Goal: Task Accomplishment & Management: Use online tool/utility

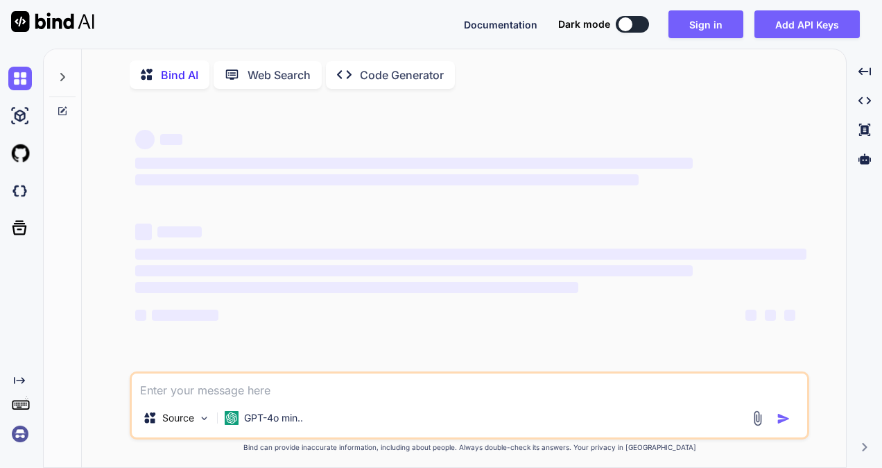
click at [260, 387] on textarea at bounding box center [470, 385] width 676 height 25
type textarea "x"
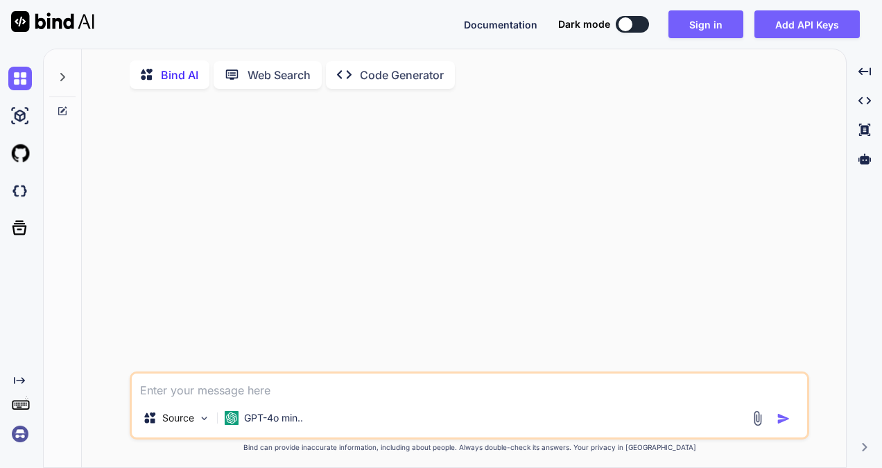
click at [236, 392] on textarea at bounding box center [470, 385] width 676 height 25
type textarea "i want to write an email to [PERSON_NAME] for fix inbox api issue that fetchUse…"
type textarea "x"
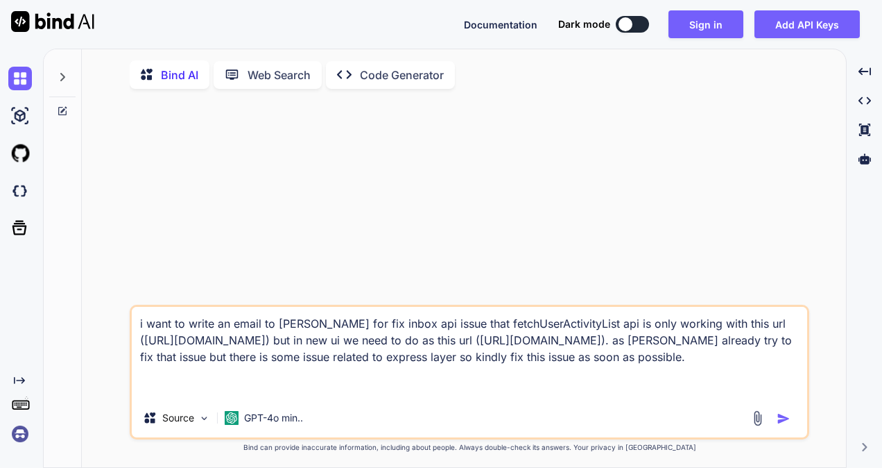
type textarea "i want to write an email to [PERSON_NAME] for fix inbox api issue that fetchUse…"
click at [779, 422] on img "button" at bounding box center [784, 418] width 14 height 14
type textarea "x"
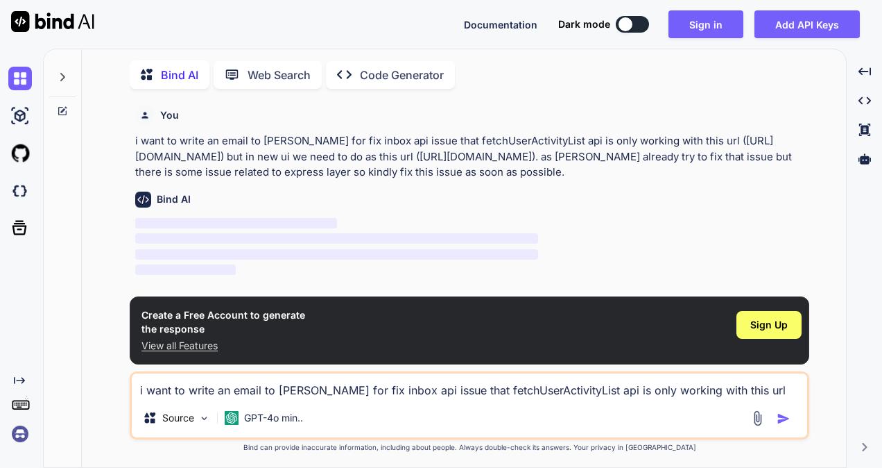
scroll to position [5, 0]
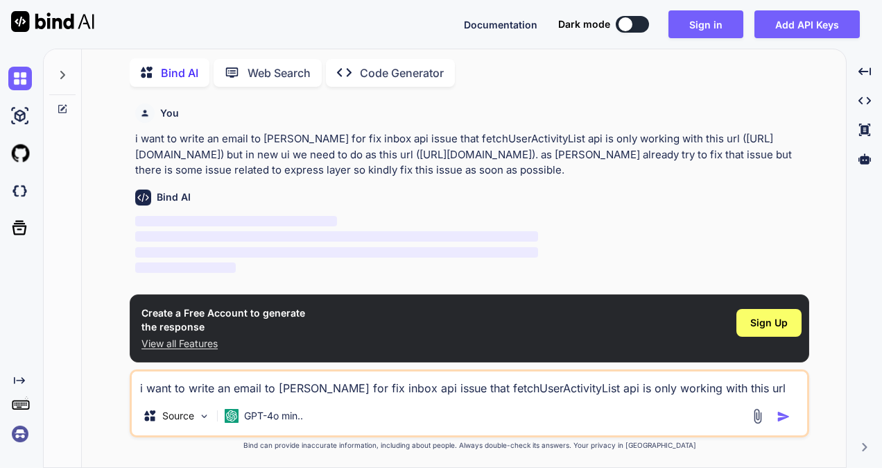
click at [633, 29] on button at bounding box center [632, 24] width 33 height 17
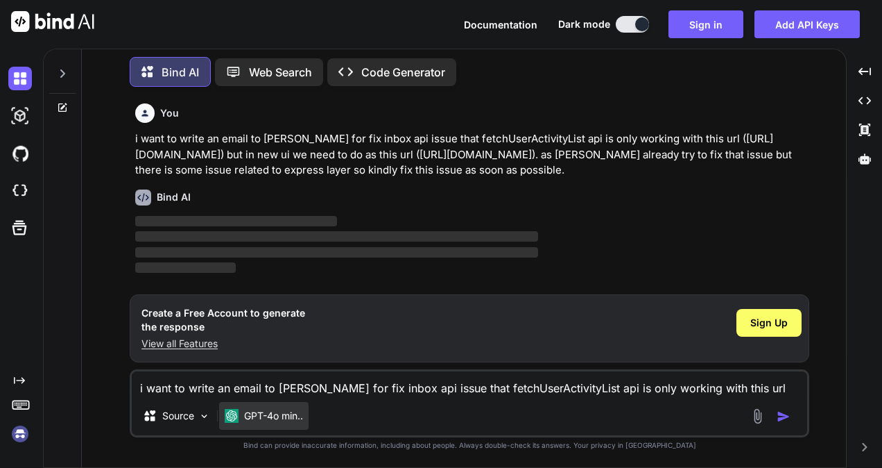
click at [263, 426] on div "GPT-4o min.." at bounding box center [263, 416] width 89 height 28
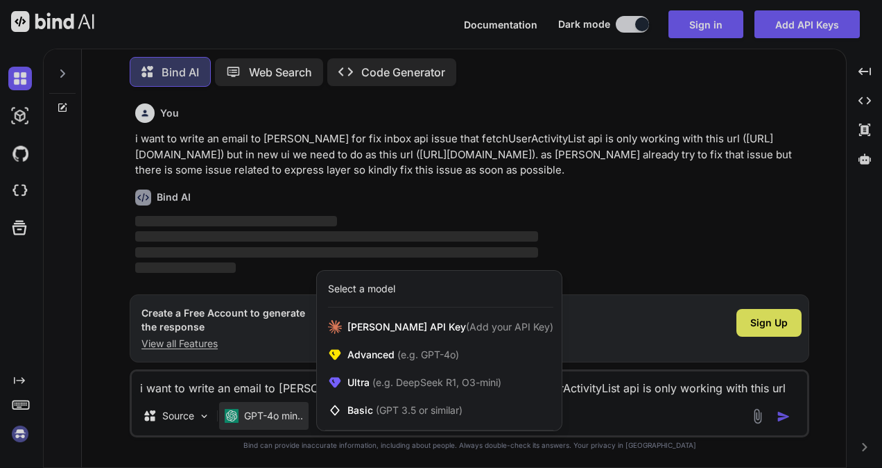
click at [183, 415] on div at bounding box center [441, 234] width 882 height 468
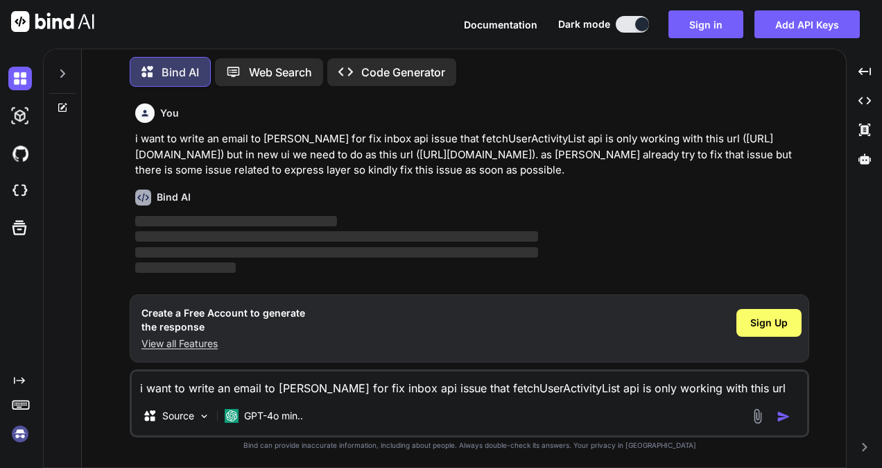
click at [183, 415] on p "Source" at bounding box center [178, 416] width 32 height 14
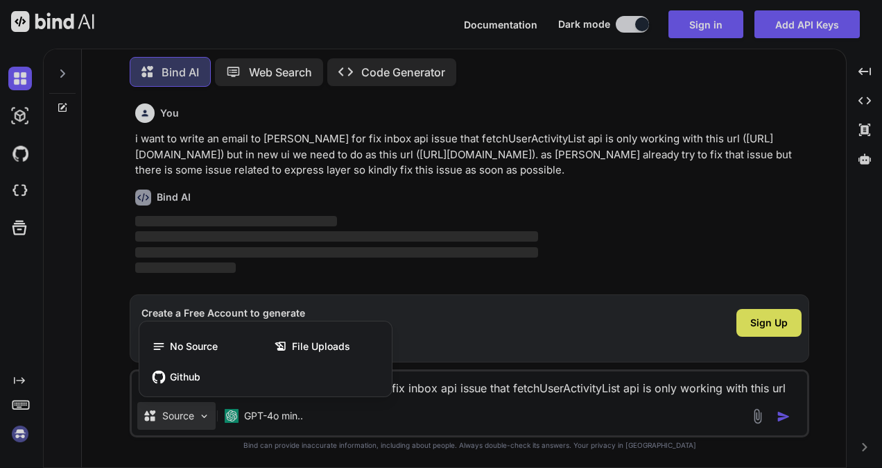
click at [183, 415] on div at bounding box center [441, 234] width 882 height 468
type textarea "x"
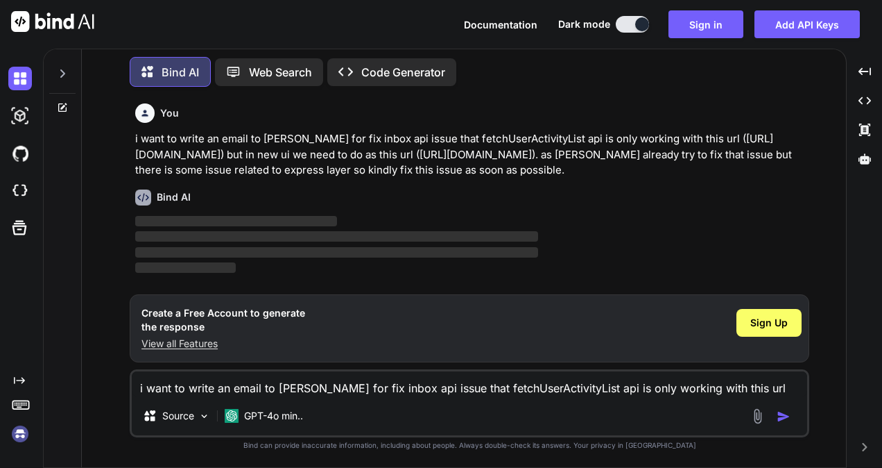
click at [189, 343] on p "View all Features" at bounding box center [224, 343] width 164 height 14
click at [785, 325] on span "Sign Up" at bounding box center [769, 323] width 37 height 14
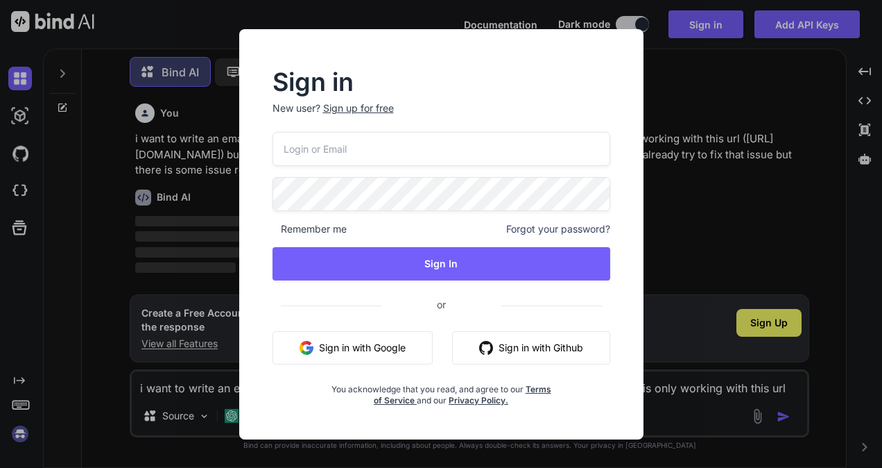
click at [422, 148] on input "email" at bounding box center [442, 149] width 338 height 34
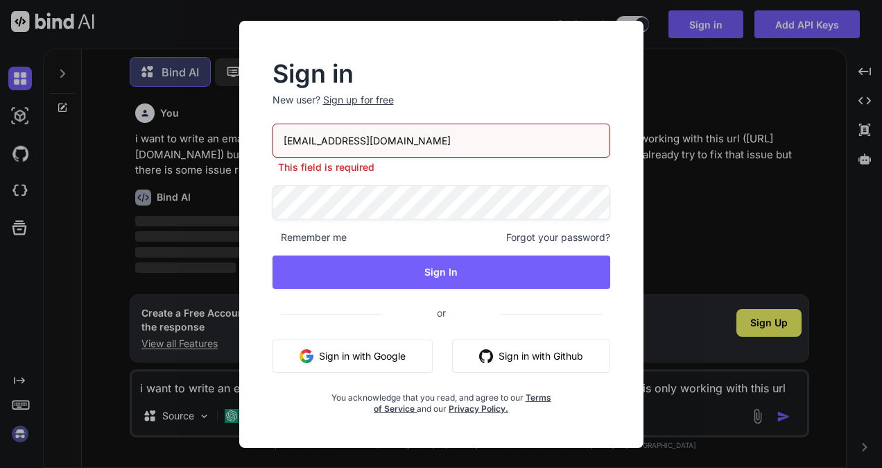
type input "[EMAIL_ADDRESS][DOMAIN_NAME]"
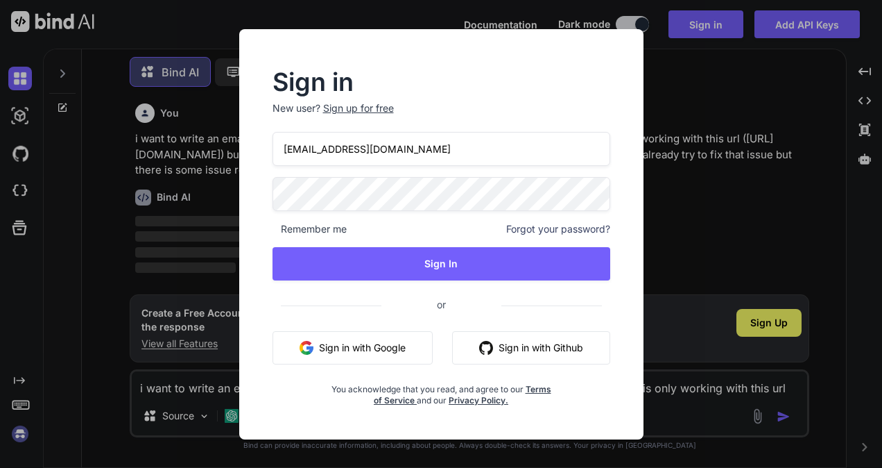
click at [325, 183] on div "[EMAIL_ADDRESS][DOMAIN_NAME] Remember me Forgot your password? Sign In or Sign …" at bounding box center [442, 269] width 338 height 274
click at [341, 154] on input "[EMAIL_ADDRESS][DOMAIN_NAME]" at bounding box center [442, 149] width 338 height 34
click at [352, 104] on div "Sign up for free" at bounding box center [358, 108] width 71 height 14
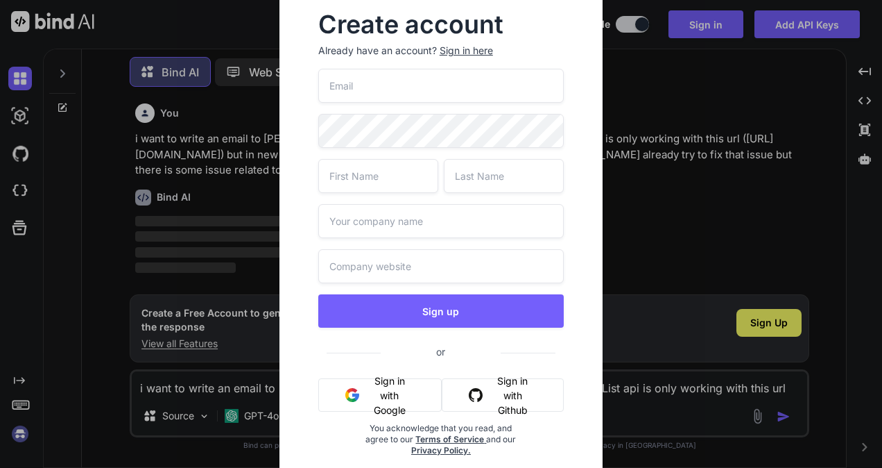
click at [373, 96] on input "email" at bounding box center [441, 86] width 246 height 34
paste input "[EMAIL_ADDRESS][DOMAIN_NAME]"
type input "[EMAIL_ADDRESS][DOMAIN_NAME]"
click at [389, 181] on input "text" at bounding box center [378, 176] width 120 height 34
type input "Gib"
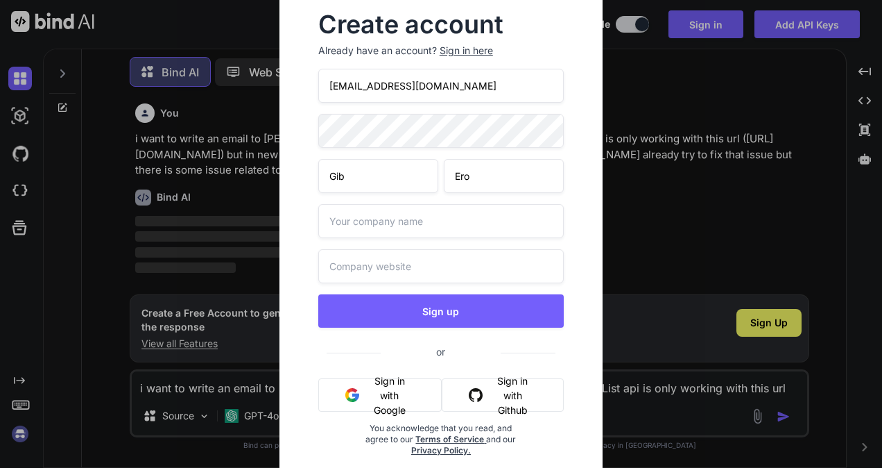
type input "Ero"
click at [354, 214] on input "text" at bounding box center [441, 221] width 246 height 34
type input "gbroad"
click at [336, 272] on input "text" at bounding box center [441, 266] width 246 height 34
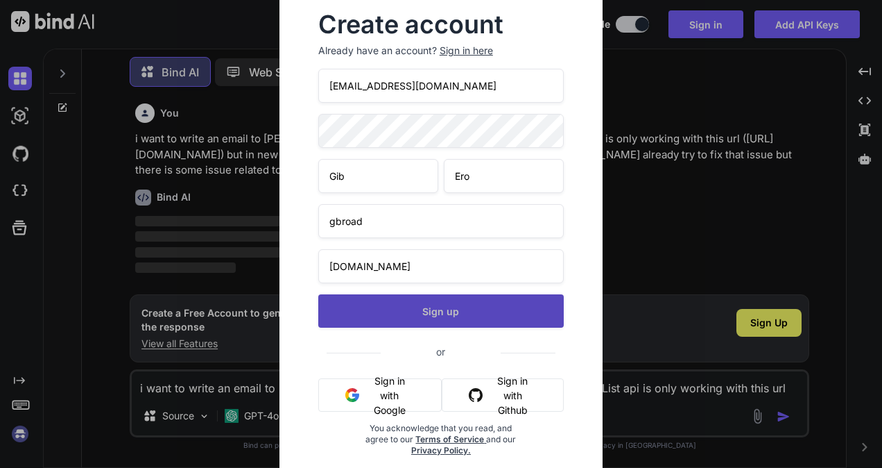
type input "[DOMAIN_NAME]"
click at [422, 297] on button "Sign up" at bounding box center [441, 310] width 246 height 33
type textarea "x"
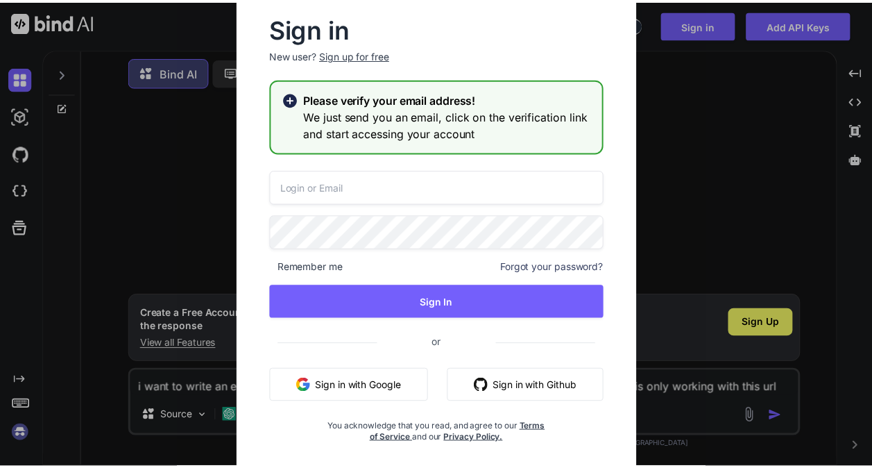
scroll to position [0, 0]
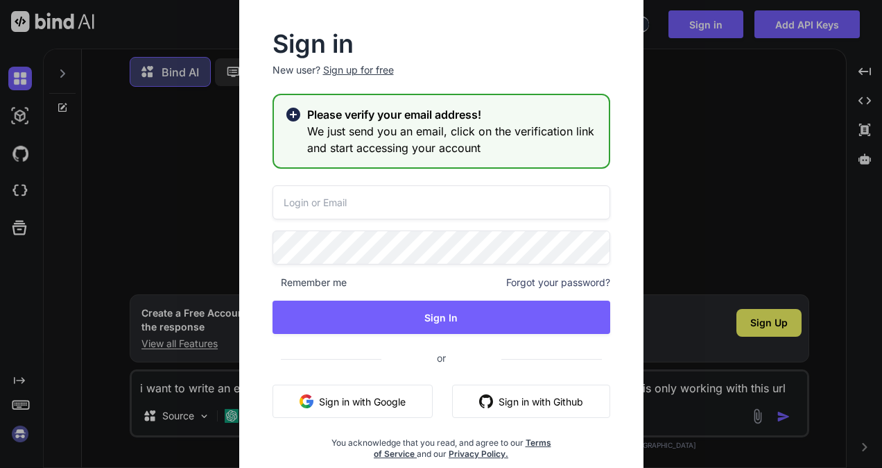
click at [363, 65] on div "Sign up for free" at bounding box center [358, 70] width 71 height 14
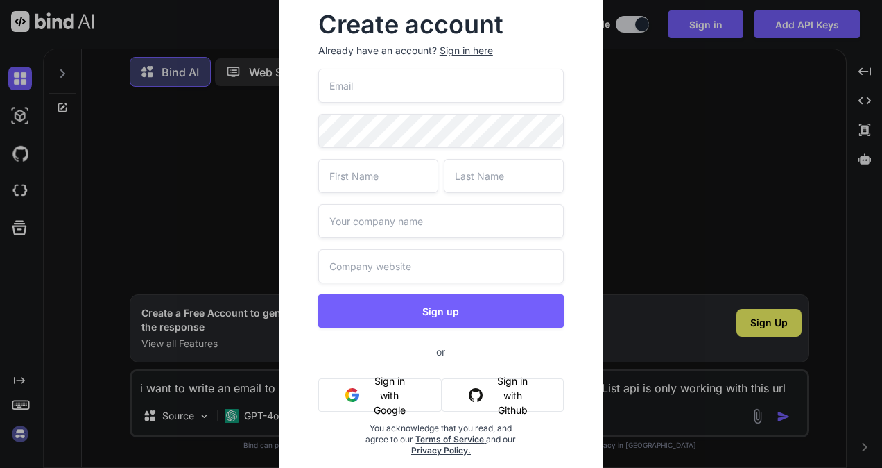
click at [384, 87] on input "email" at bounding box center [441, 86] width 246 height 34
type input "[EMAIL_ADDRESS][DOMAIN_NAME]"
type input "Gib"
type input "Ero"
type input "gbroad"
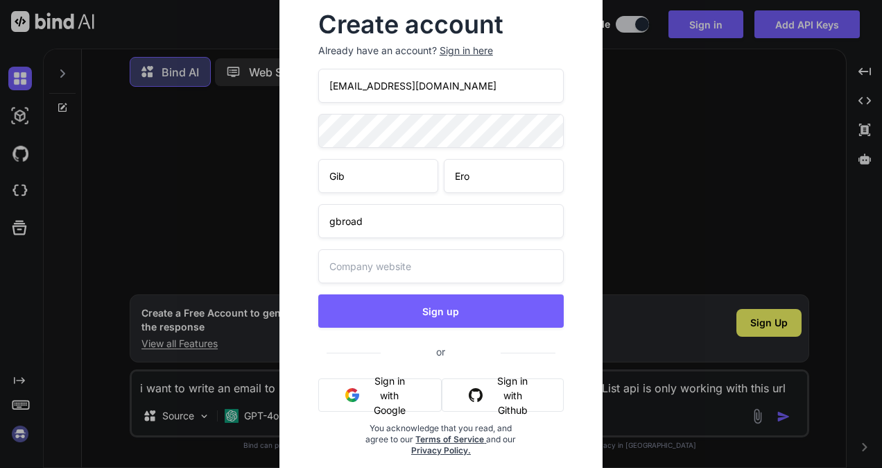
type input "[DOMAIN_NAME]"
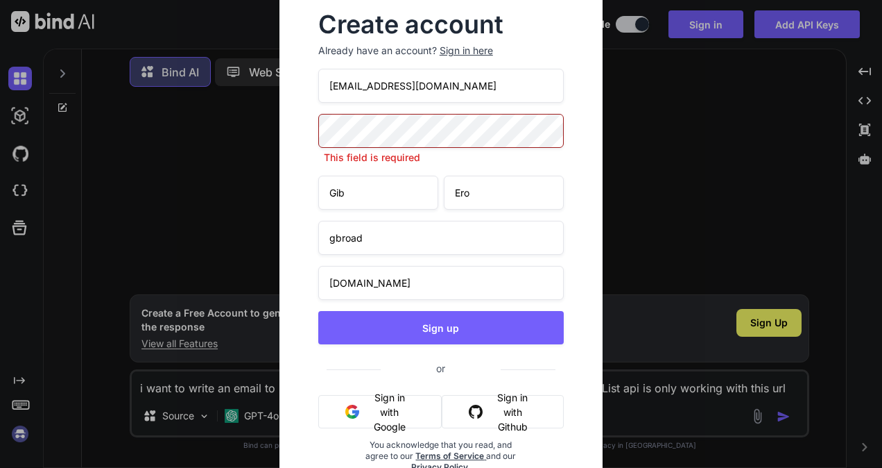
click at [409, 87] on input "[EMAIL_ADDRESS][DOMAIN_NAME]" at bounding box center [441, 86] width 246 height 34
type input "[EMAIL_ADDRESS][DOMAIN_NAME]"
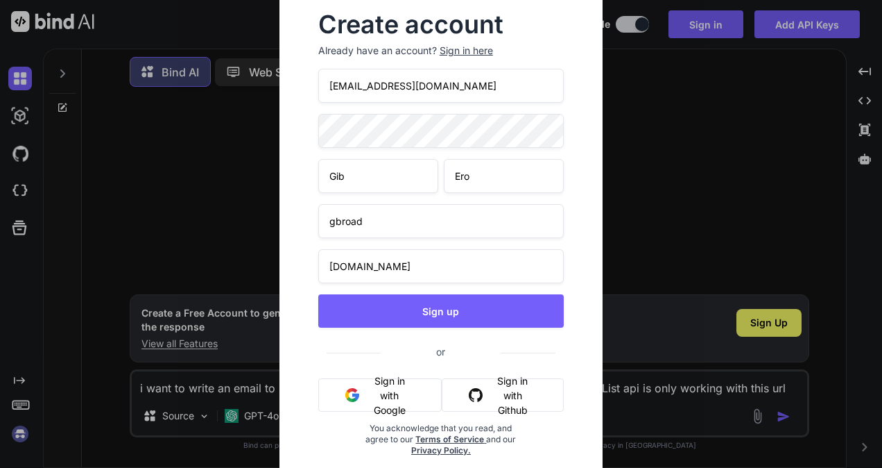
click at [548, 131] on span at bounding box center [555, 128] width 17 height 28
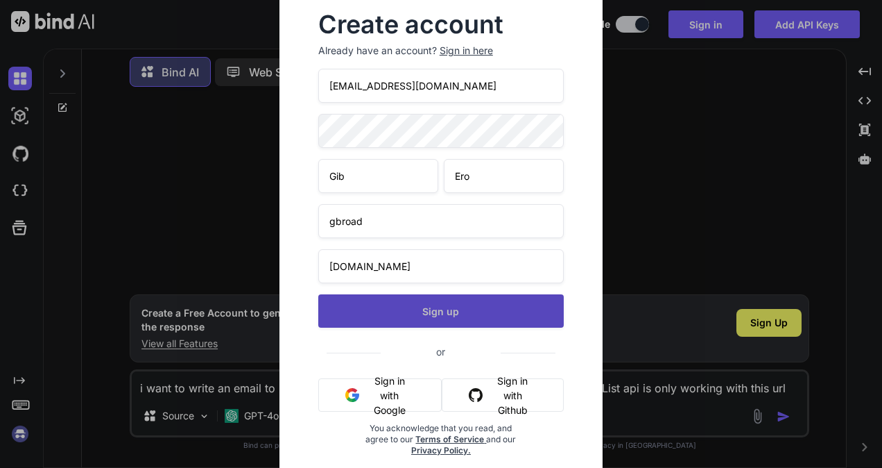
click at [416, 305] on button "Sign up" at bounding box center [441, 310] width 246 height 33
click at [448, 319] on button "Sign up" at bounding box center [441, 310] width 246 height 33
type textarea "x"
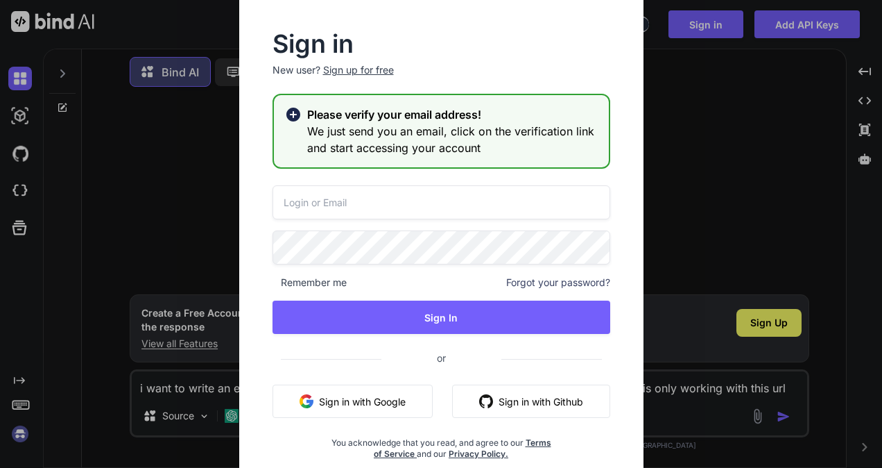
click at [357, 202] on input "email" at bounding box center [442, 202] width 338 height 34
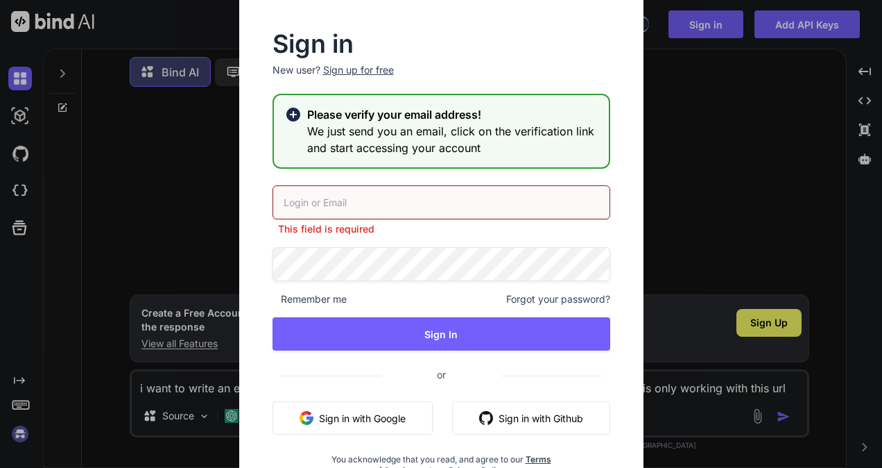
click at [114, 179] on div "Sign in New user? Sign up for free Please verify your email address! We just se…" at bounding box center [441, 234] width 882 height 468
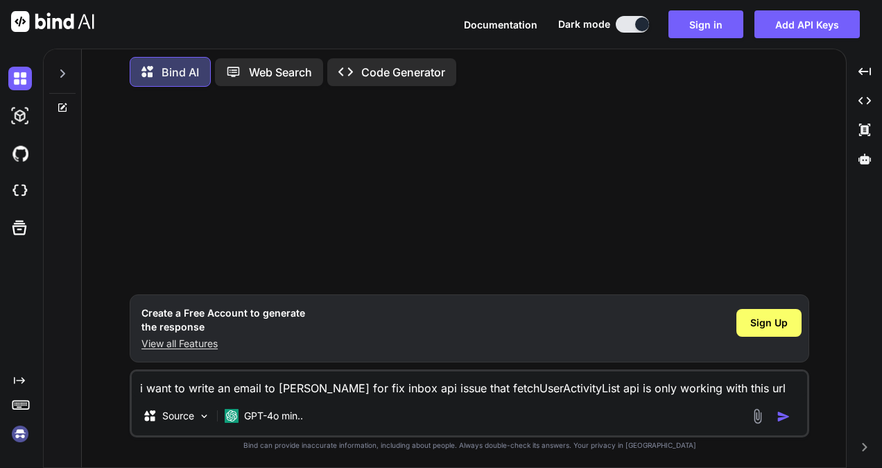
click at [479, 190] on div at bounding box center [470, 196] width 677 height 196
click at [246, 383] on textarea "i want to write an email to [PERSON_NAME] for fix inbox api issue that fetchUse…" at bounding box center [470, 383] width 676 height 25
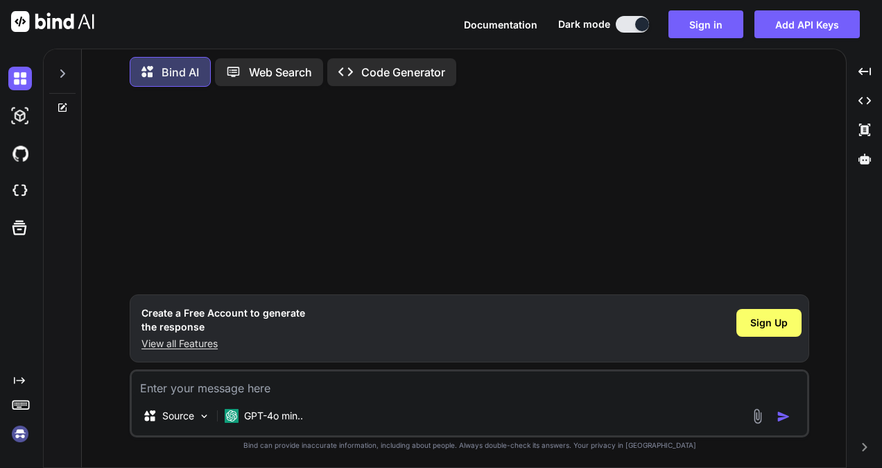
paste textarea "i want to write an email to [PERSON_NAME] for fix inbox api issue that fetchUse…"
type textarea "i want to write an email to [PERSON_NAME] for fix inbox api issue that fetchUse…"
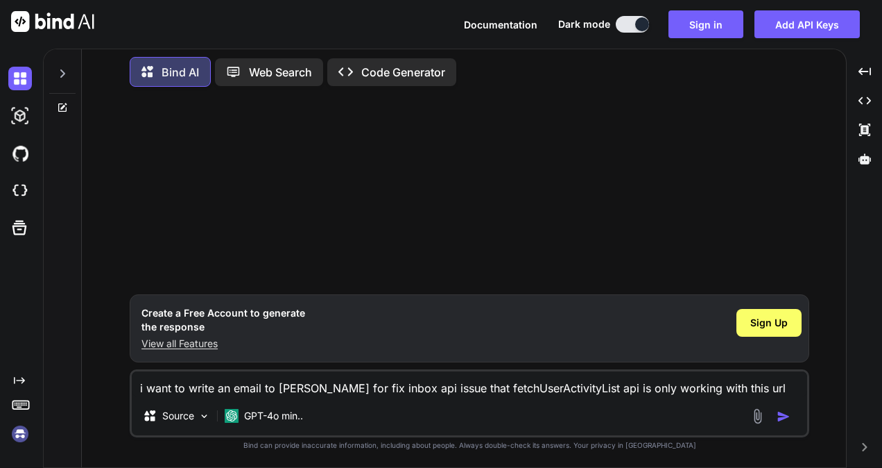
type textarea "x"
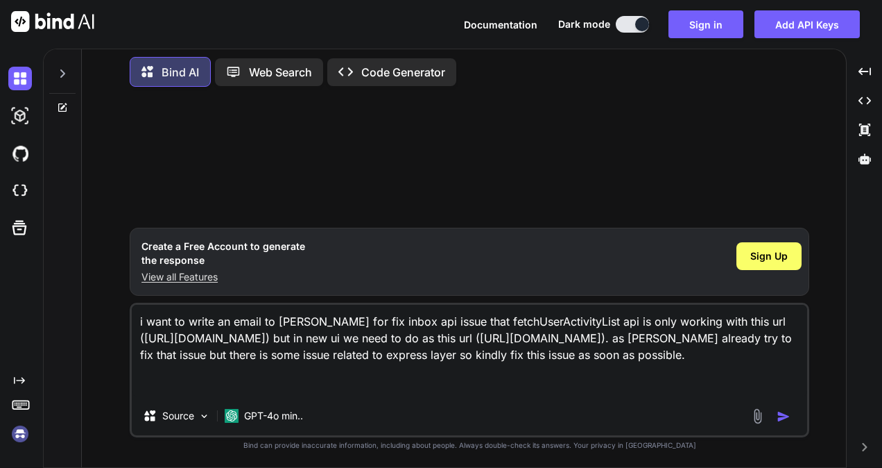
type textarea "i want to write an email to [PERSON_NAME] for fix inbox api issue that fetchUse…"
click at [782, 423] on img "button" at bounding box center [784, 416] width 14 height 14
click at [760, 259] on span "Sign Up" at bounding box center [769, 256] width 37 height 14
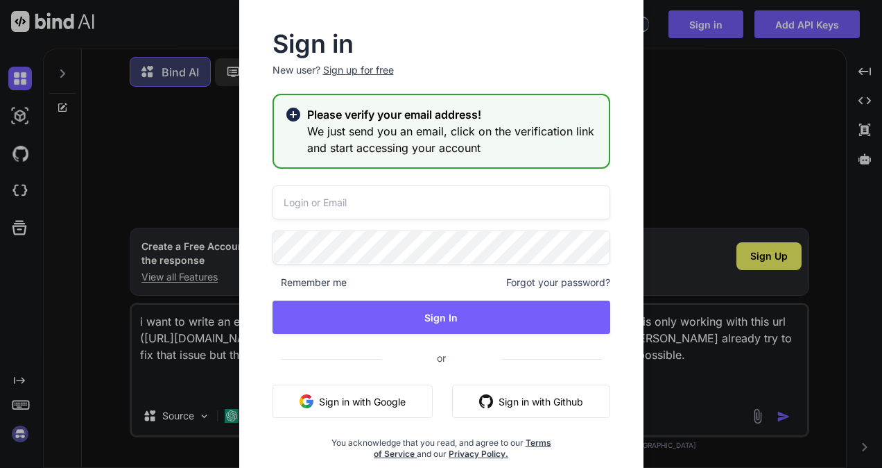
click at [354, 194] on input "email" at bounding box center [442, 202] width 338 height 34
paste input "[EMAIL_ADDRESS][DOMAIN_NAME]"
click at [360, 204] on input "[EMAIL_ADDRESS][DOMAIN_NAME]" at bounding box center [442, 202] width 338 height 34
type input "[EMAIL_ADDRESS][DOMAIN_NAME]"
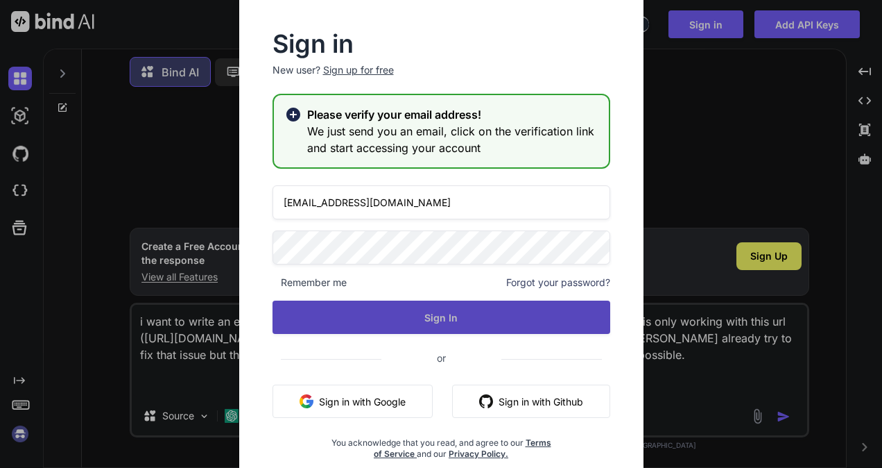
click at [429, 316] on button "Sign In" at bounding box center [442, 316] width 338 height 33
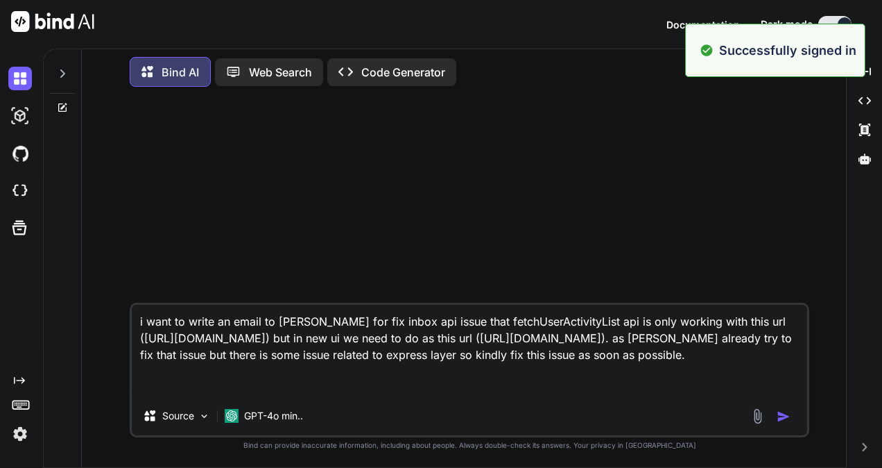
click at [358, 393] on textarea "i want to write an email to [PERSON_NAME] for fix inbox api issue that fetchUse…" at bounding box center [470, 351] width 676 height 92
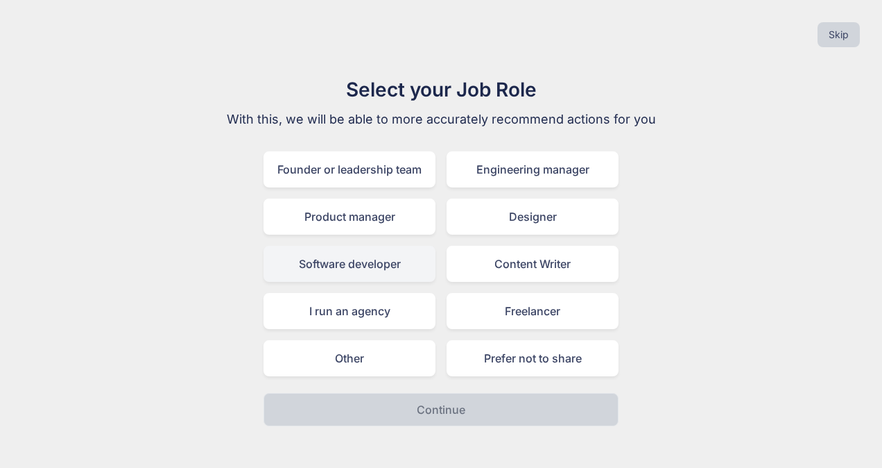
click at [363, 268] on div "Software developer" at bounding box center [350, 264] width 172 height 36
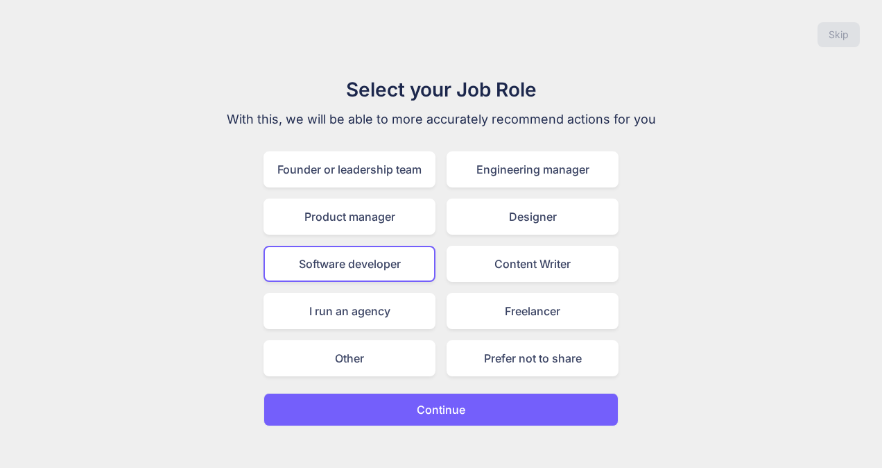
click at [454, 414] on p "Continue" at bounding box center [441, 409] width 49 height 17
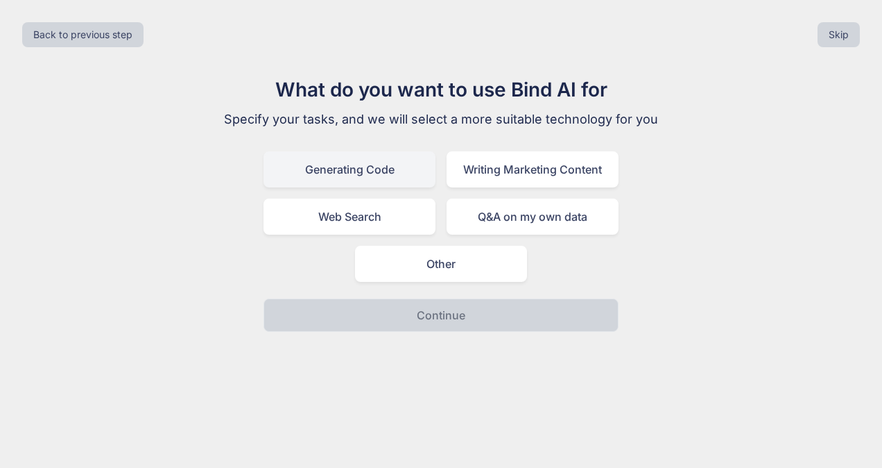
click at [382, 178] on div "Generating Code" at bounding box center [350, 169] width 172 height 36
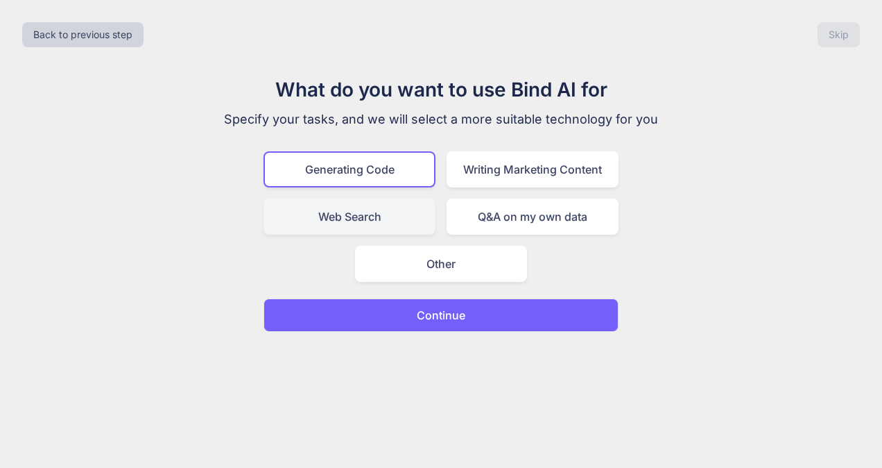
click at [376, 211] on div "Web Search" at bounding box center [350, 216] width 172 height 36
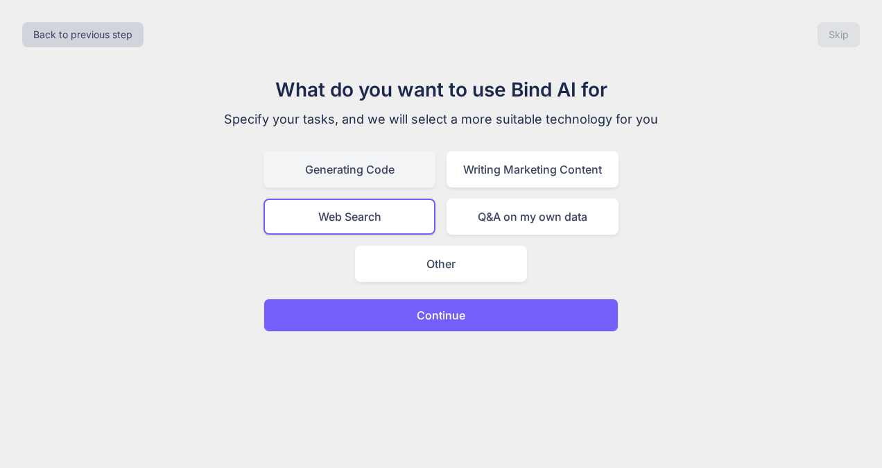
click at [375, 178] on div "Generating Code" at bounding box center [350, 169] width 172 height 36
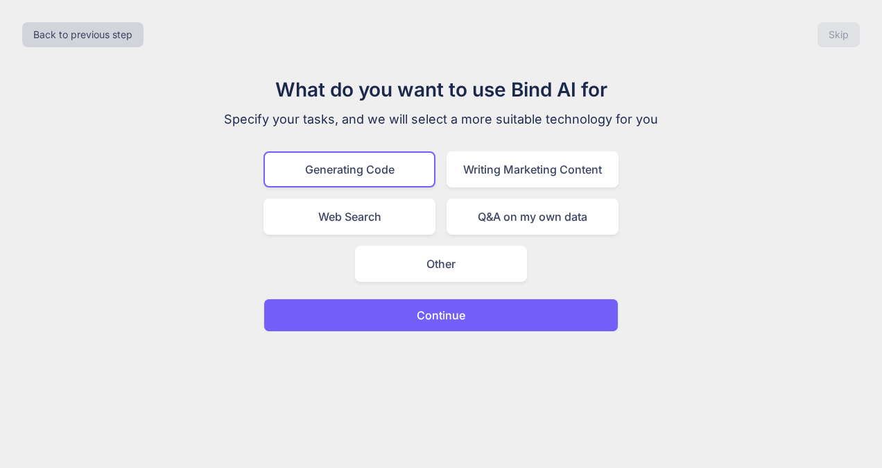
click at [440, 314] on p "Continue" at bounding box center [441, 315] width 49 height 17
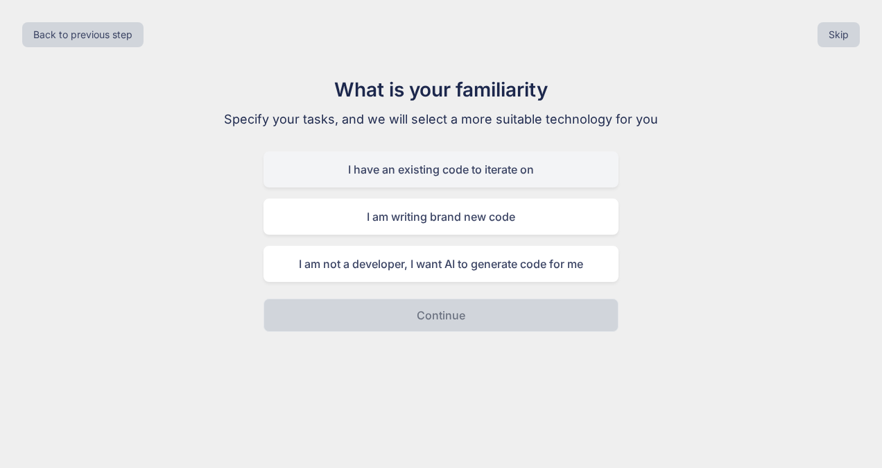
click at [429, 171] on div "I have an existing code to iterate on" at bounding box center [441, 169] width 355 height 36
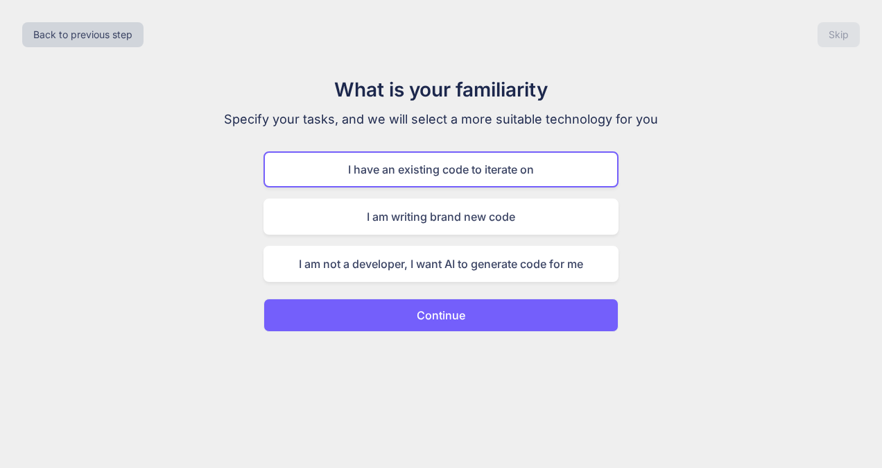
click at [422, 319] on p "Continue" at bounding box center [441, 315] width 49 height 17
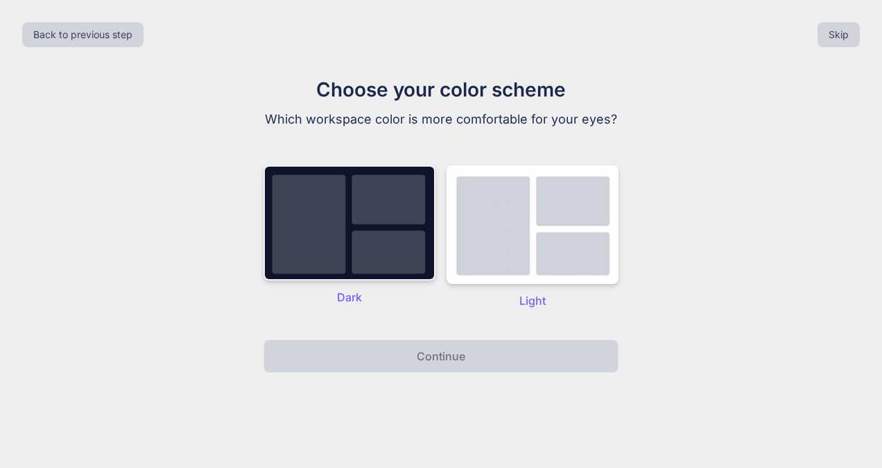
click at [374, 252] on img at bounding box center [350, 222] width 172 height 115
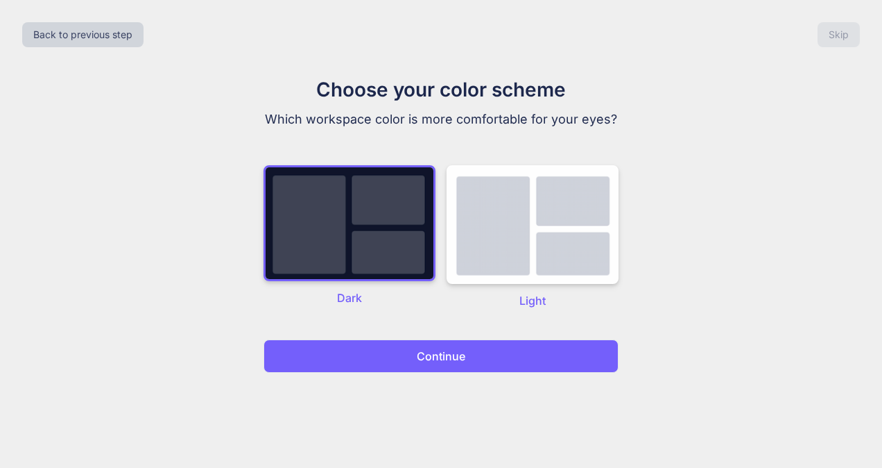
click at [420, 370] on button "Continue" at bounding box center [441, 355] width 355 height 33
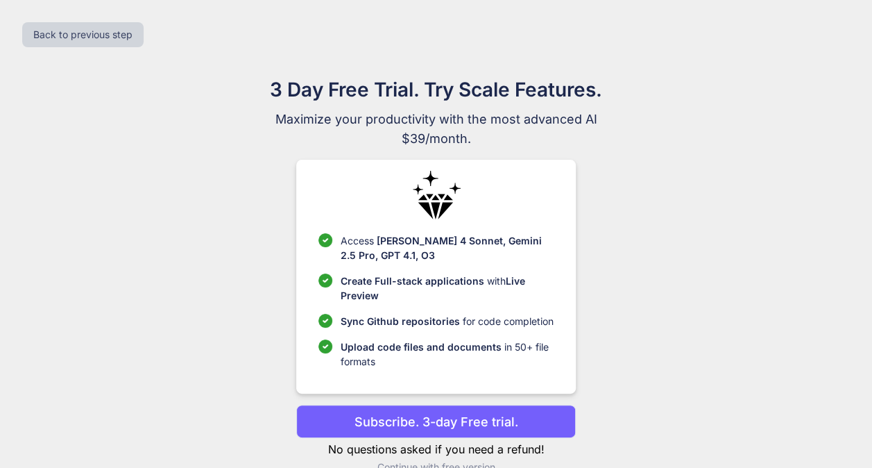
scroll to position [28, 0]
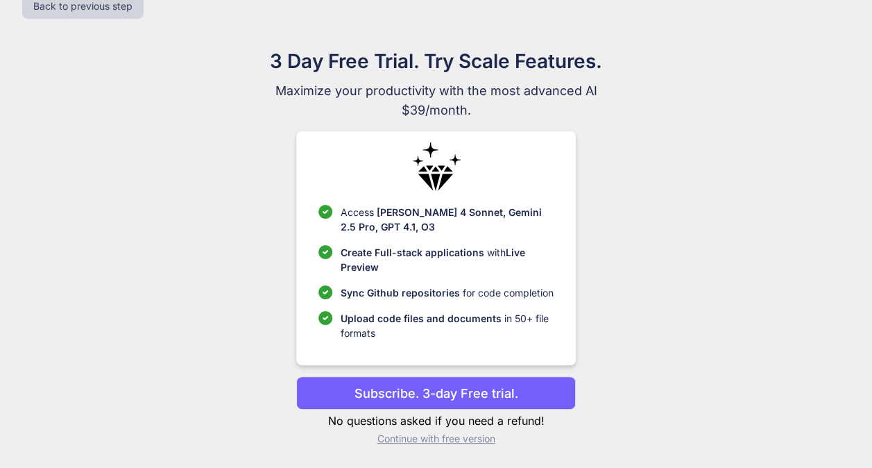
click at [427, 441] on p "Continue with free version" at bounding box center [436, 438] width 280 height 14
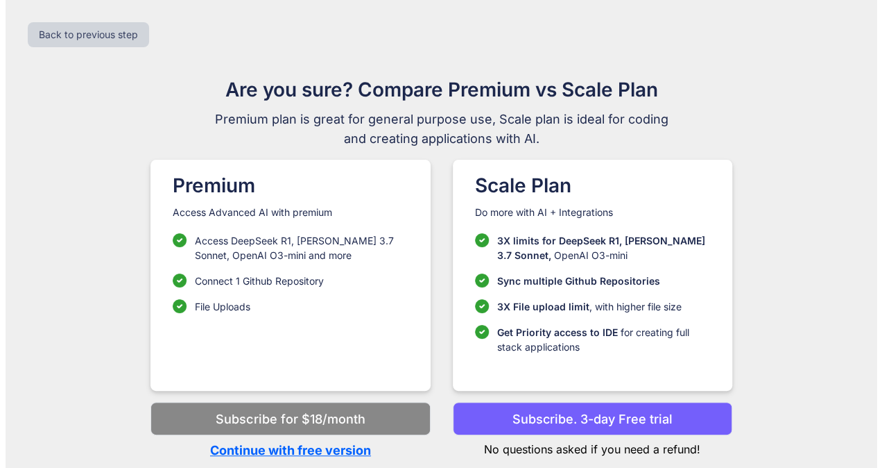
scroll to position [0, 0]
click at [531, 451] on p "No questions asked if you need a refund!" at bounding box center [592, 446] width 280 height 22
click at [317, 447] on p "Continue with free version" at bounding box center [291, 449] width 280 height 19
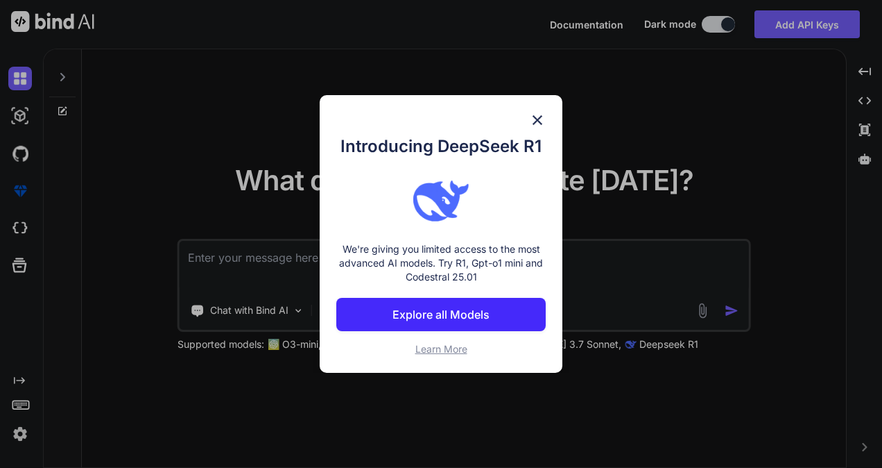
click at [536, 119] on img at bounding box center [537, 120] width 17 height 17
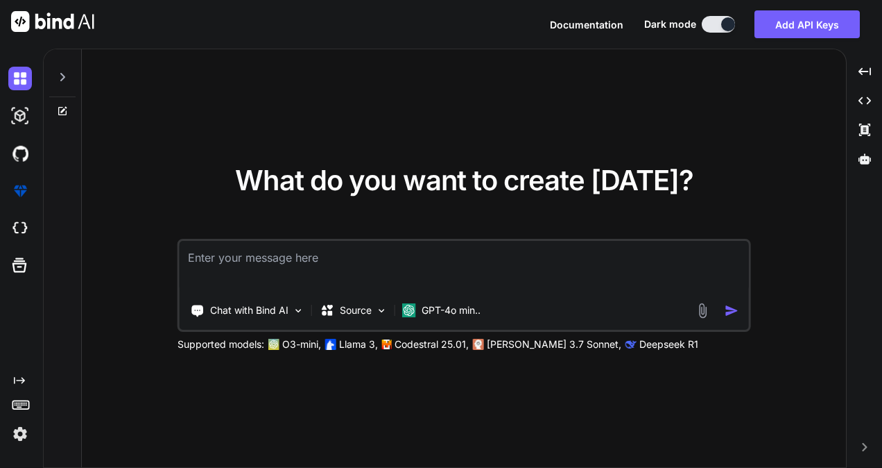
click at [343, 264] on textarea at bounding box center [465, 266] width 570 height 51
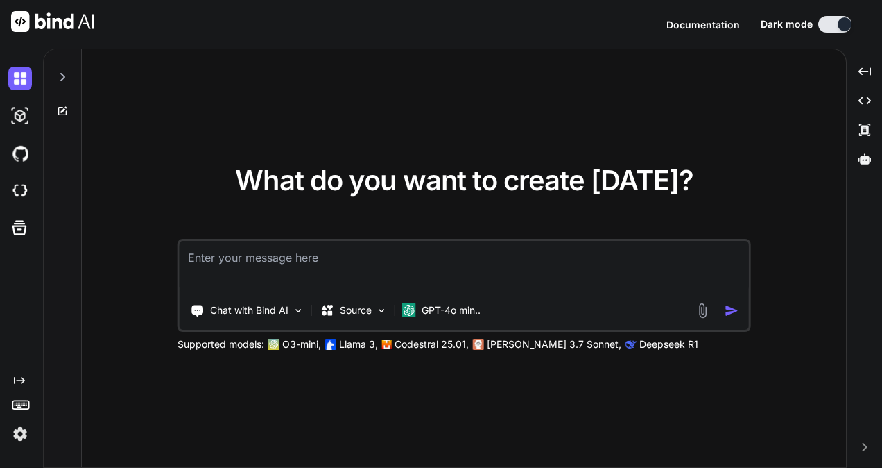
type textarea "x"
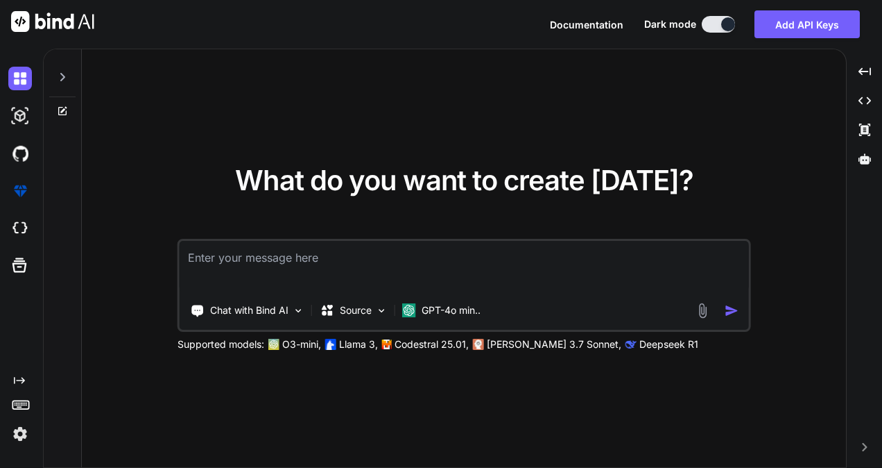
paste textarea "i want to write an email to [PERSON_NAME] for fix inbox api issue that fetchUse…"
type textarea "i want to write an email to [PERSON_NAME] for fix inbox api issue that fetchUse…"
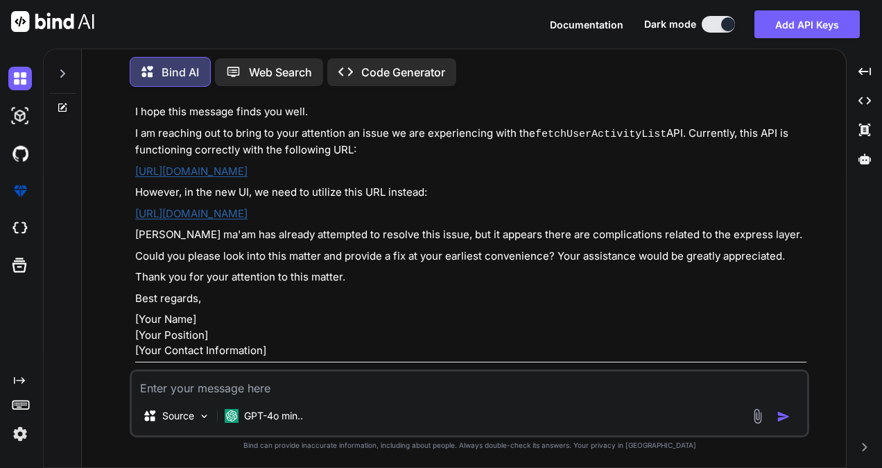
scroll to position [155, 0]
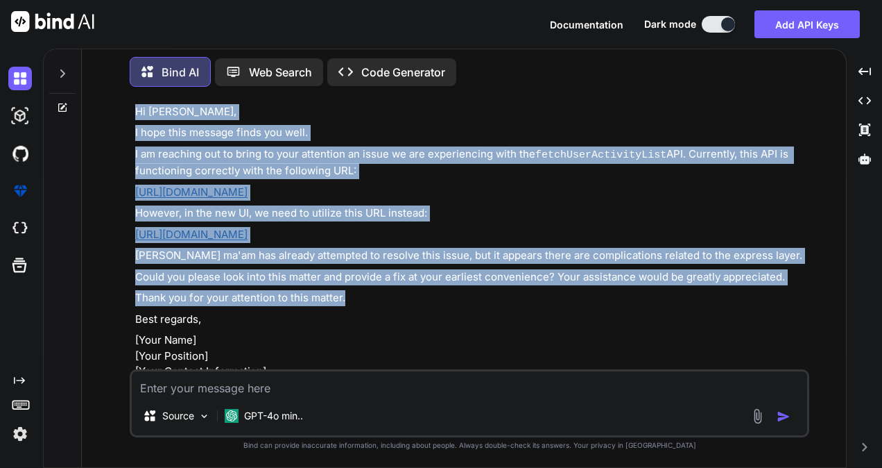
drag, startPoint x: 135, startPoint y: 125, endPoint x: 368, endPoint y: 312, distance: 298.5
click at [368, 312] on div "Here's a draft for your email to [PERSON_NAME] regarding the inbox API issue: S…" at bounding box center [470, 231] width 671 height 346
copy div "Hi [PERSON_NAME], I hope this message finds you well. I am reaching out to brin…"
click at [368, 306] on p "Thank you for your attention to this matter." at bounding box center [470, 298] width 671 height 16
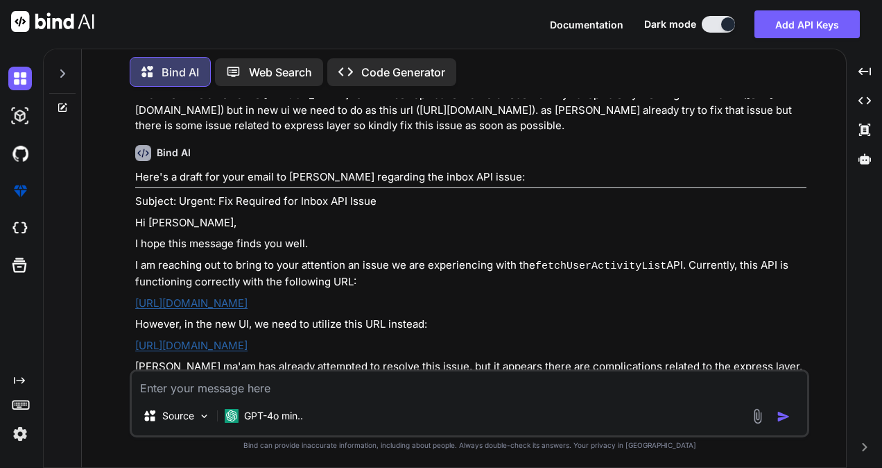
scroll to position [43, 0]
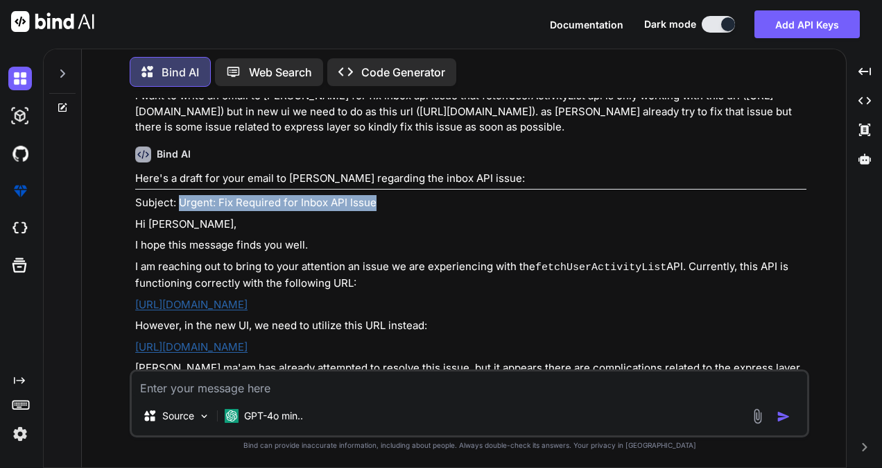
drag, startPoint x: 179, startPoint y: 220, endPoint x: 390, endPoint y: 214, distance: 211.0
click at [390, 211] on p "Subject: Urgent: Fix Required for Inbox API Issue" at bounding box center [470, 203] width 671 height 16
copy p "Urgent: Fix Required for Inbox API Issue"
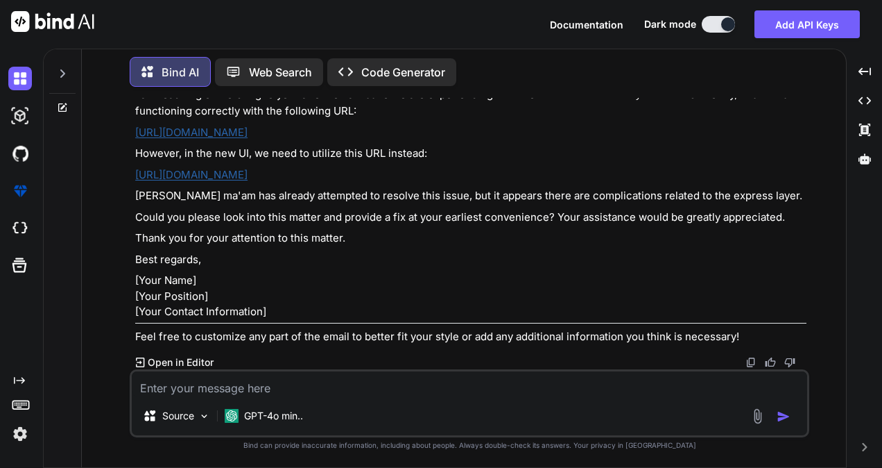
click at [240, 388] on textarea at bounding box center [470, 383] width 676 height 25
paste textarea "[URL][DOMAIN_NAME]"
type textarea "x"
type textarea "[URL][DOMAIN_NAME]"
type textarea "x"
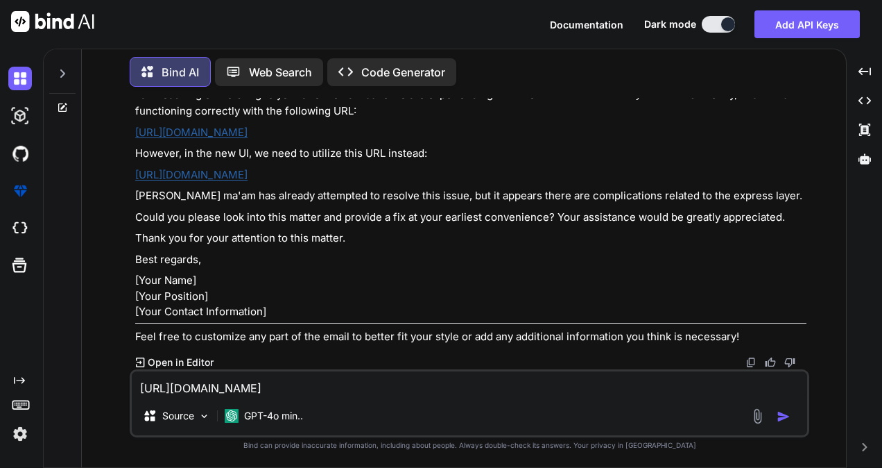
type textarea "[URL][DOMAIN_NAME]"
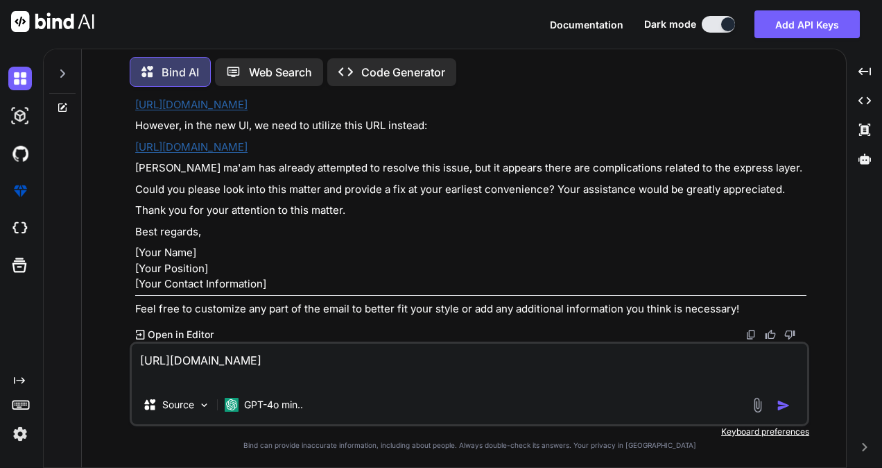
type textarea "x"
type textarea "[URL][DOMAIN_NAME]"
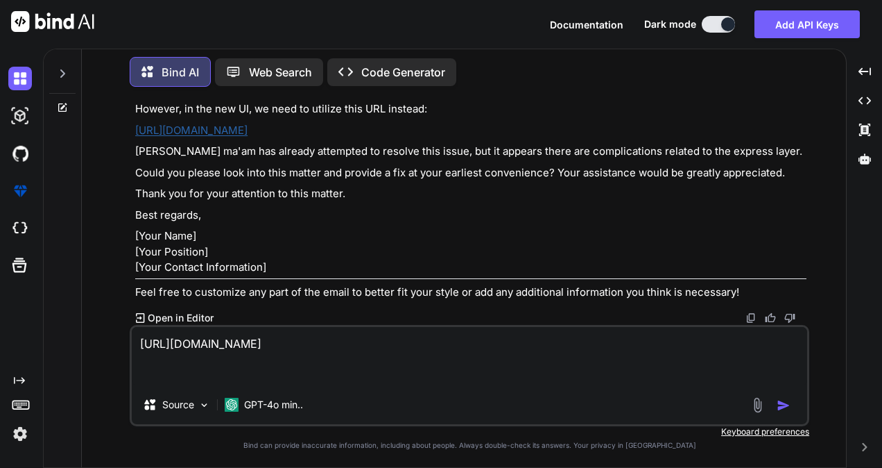
type textarea "x"
type textarea "[URL][DOMAIN_NAME] s"
type textarea "x"
type textarea "[URL][DOMAIN_NAME] sa"
type textarea "x"
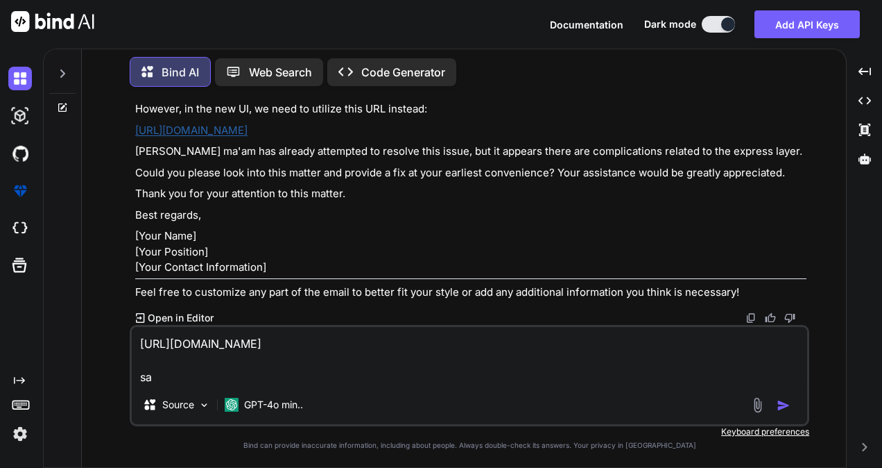
type textarea "[URL][DOMAIN_NAME] [PERSON_NAME]"
type textarea "x"
type textarea "[URL][DOMAIN_NAME] same"
type textarea "x"
type textarea "[URL][DOMAIN_NAME] same"
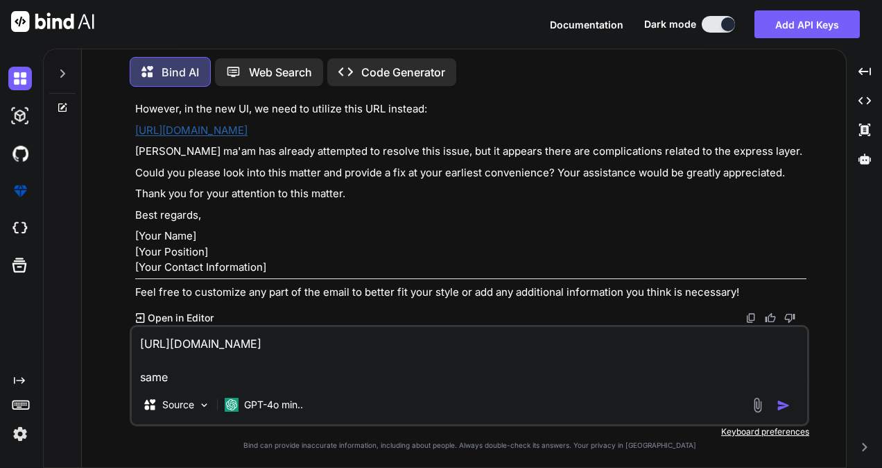
type textarea "x"
type textarea "[URL][DOMAIN_NAME] same i"
type textarea "x"
type textarea "[URL][DOMAIN_NAME] same is"
type textarea "x"
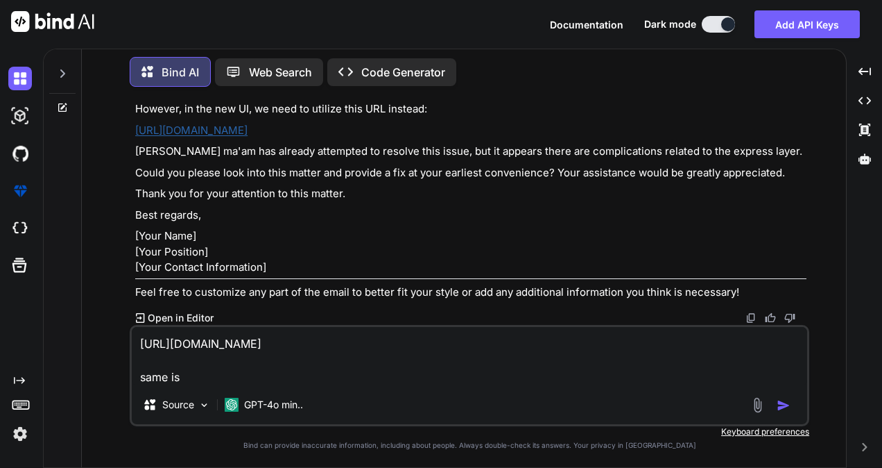
type textarea "[URL][DOMAIN_NAME] same iss"
type textarea "x"
type textarea "[URL][DOMAIN_NAME] same issu"
type textarea "x"
type textarea "[URL][DOMAIN_NAME] same issue"
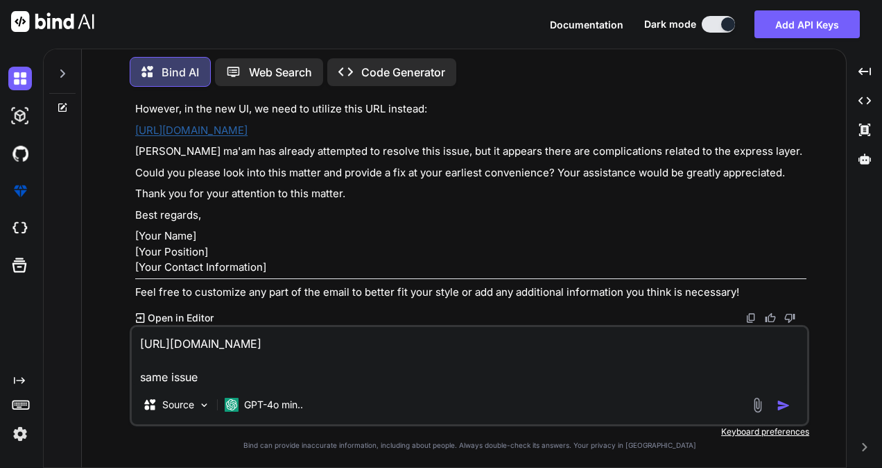
type textarea "x"
type textarea "[URL][DOMAIN_NAME] same issue"
type textarea "x"
type textarea "[URL][DOMAIN_NAME] same issue i"
type textarea "x"
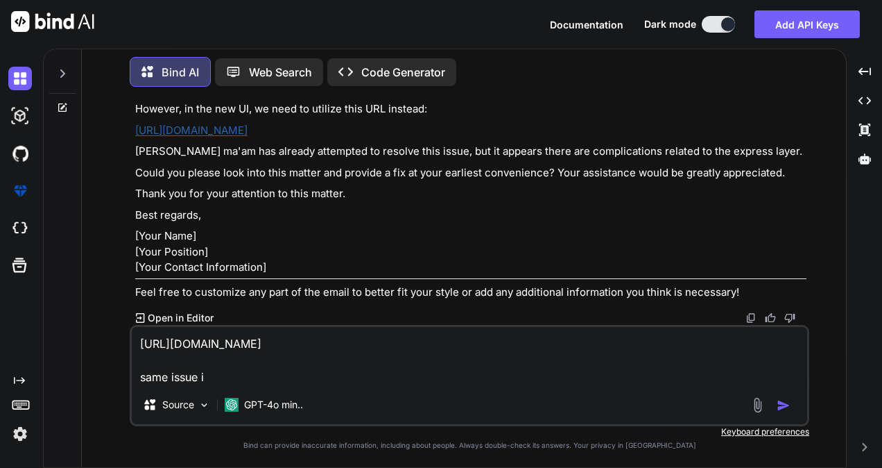
type textarea "[URL][DOMAIN_NAME] same issue in"
type textarea "x"
type textarea "[URL][DOMAIN_NAME] same issue in"
type textarea "x"
type textarea "[URL][DOMAIN_NAME] same issue in th"
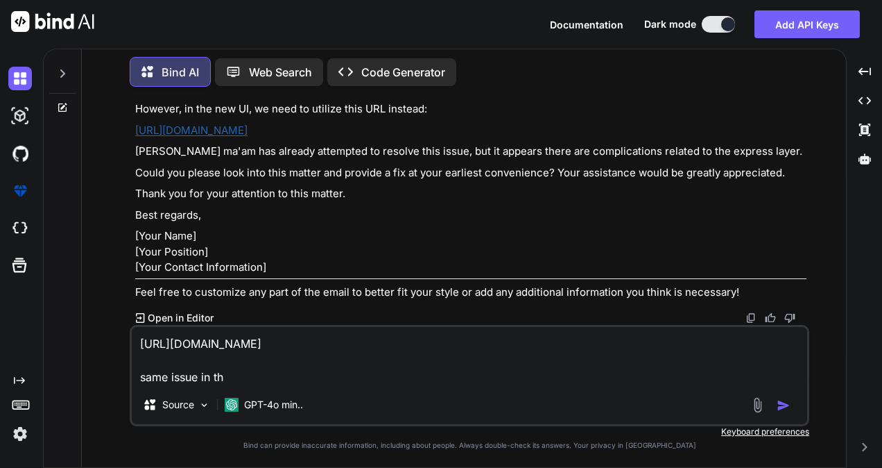
type textarea "x"
type textarea "[URL][DOMAIN_NAME] same issue in thi"
type textarea "x"
type textarea "[URL][DOMAIN_NAME] same issue in this"
type textarea "x"
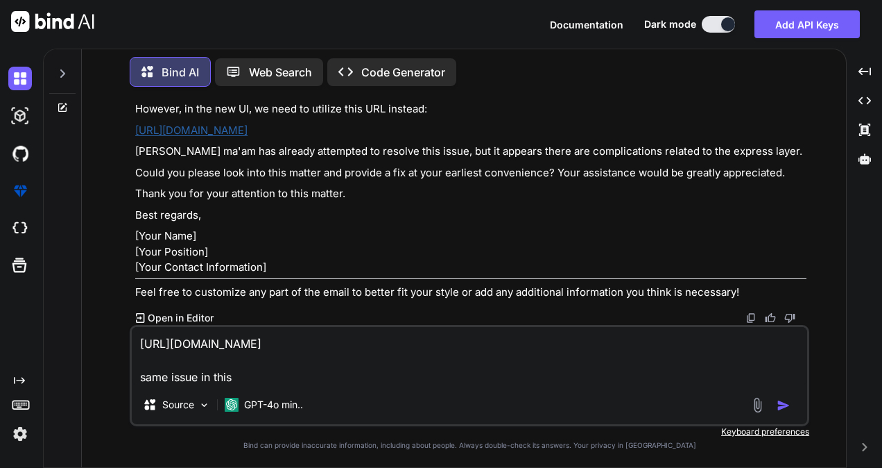
type textarea "[URL][DOMAIN_NAME] same issue in this"
type textarea "x"
type textarea "[URL][DOMAIN_NAME] same issue in this u"
type textarea "x"
type textarea "[URL][DOMAIN_NAME] same issue in this ur"
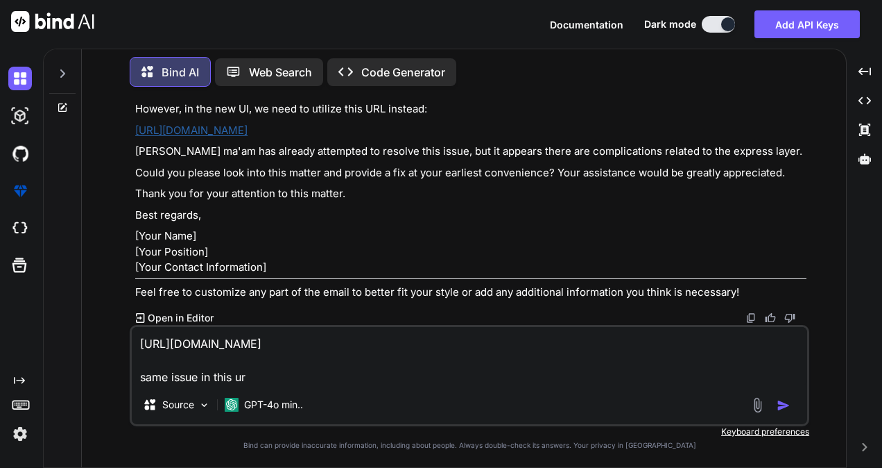
type textarea "x"
type textarea "[URL][DOMAIN_NAME] same issue in this url"
type textarea "x"
type textarea "[URL][DOMAIN_NAME] same issue in this url"
type textarea "x"
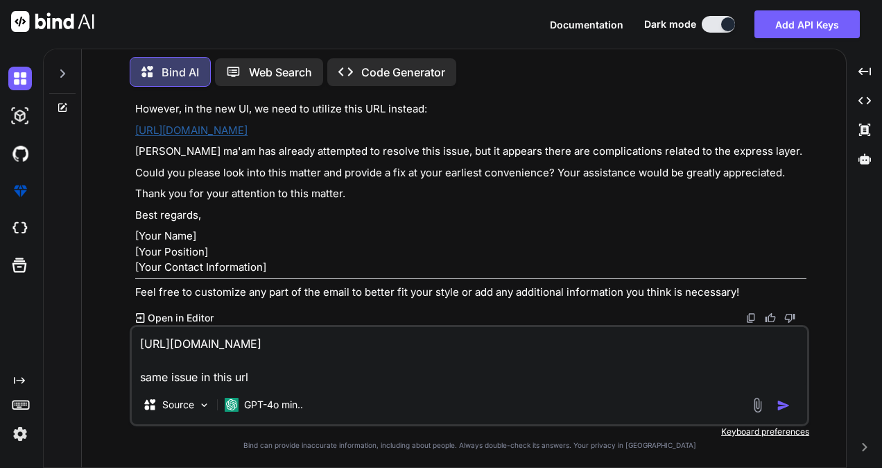
type textarea "[URL][DOMAIN_NAME] same issue in this url t"
type textarea "x"
type textarea "[URL][DOMAIN_NAME] same issue in this url to"
type textarea "x"
type textarea "[URL][DOMAIN_NAME] same issue in this url too"
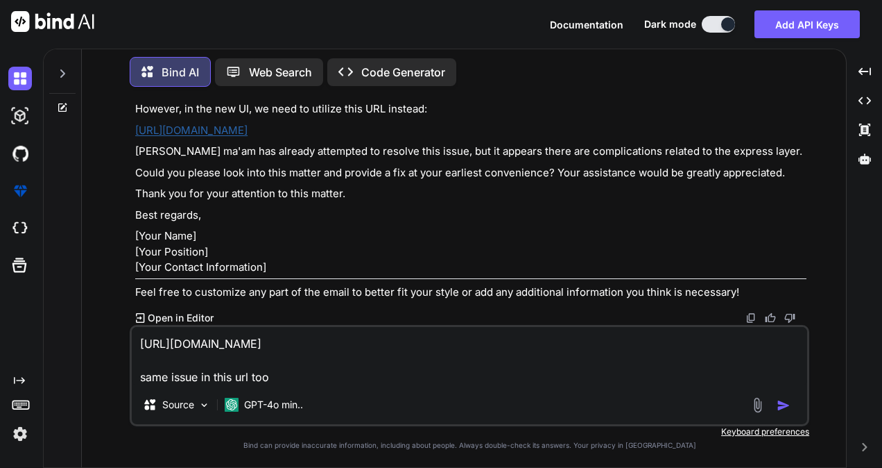
type textarea "x"
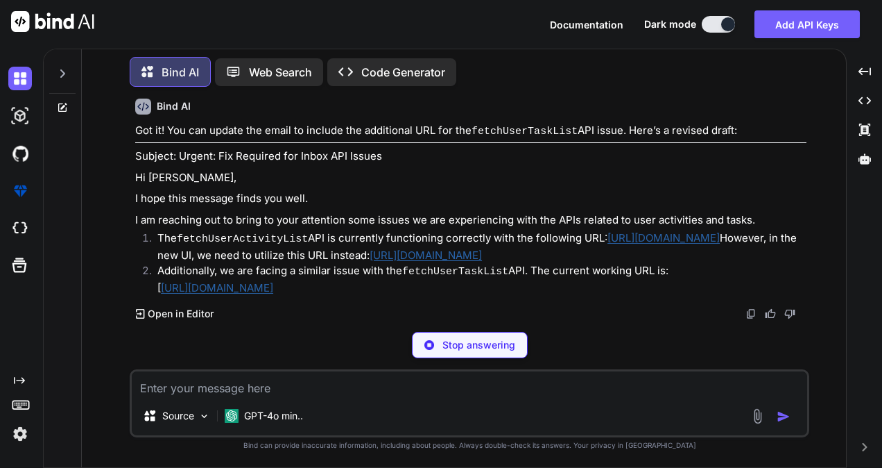
scroll to position [618, 0]
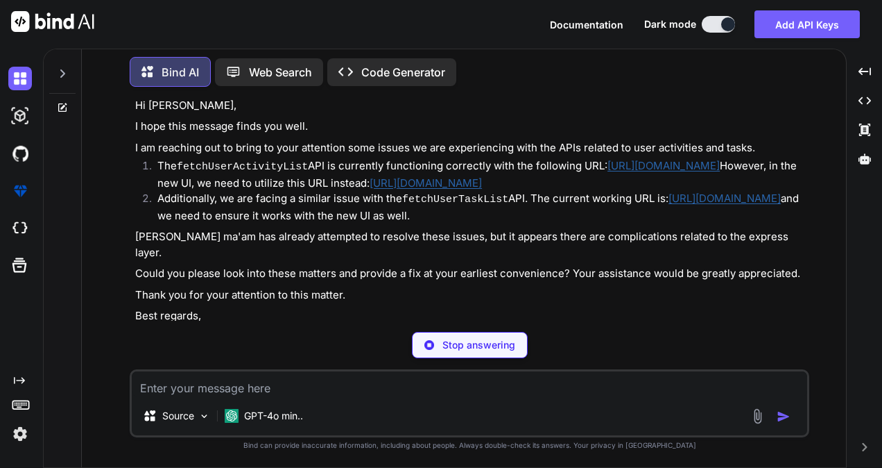
type textarea "x"
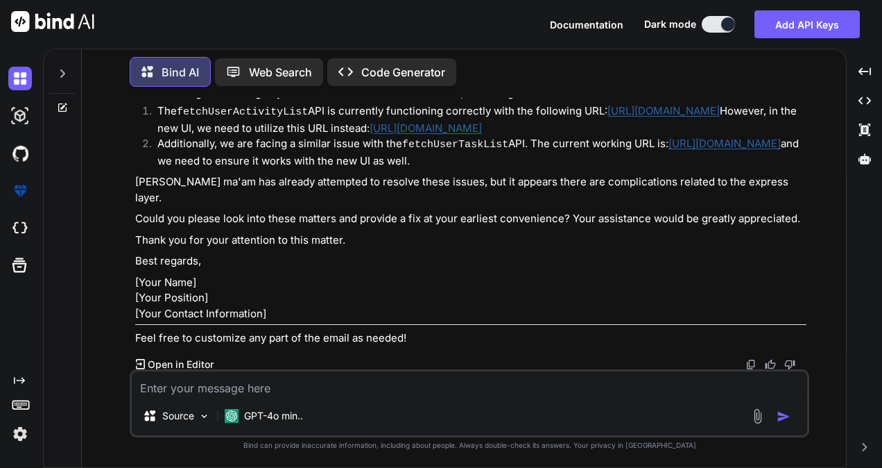
scroll to position [674, 0]
drag, startPoint x: 155, startPoint y: 215, endPoint x: 617, endPoint y: 237, distance: 462.5
click at [617, 168] on li "Additionally, we are facing a similar issue with the fetchUserTaskList API. The…" at bounding box center [476, 151] width 660 height 33
copy p "Additionally, we are facing a similar issue with the fetchUserTaskList API. The…"
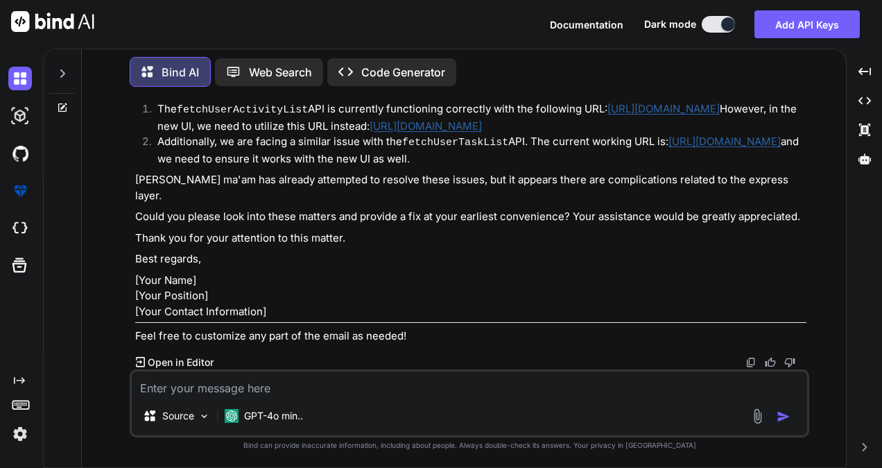
click at [665, 209] on p "Could you please look into these matters and provide a fix at your earliest con…" at bounding box center [470, 217] width 671 height 16
click at [19, 437] on img at bounding box center [20, 434] width 24 height 24
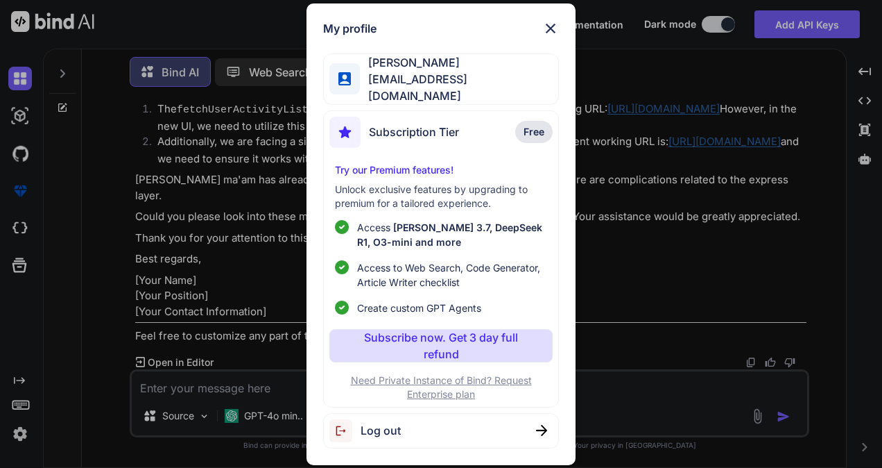
click at [764, 148] on div "My profile [PERSON_NAME] [EMAIL_ADDRESS][DOMAIN_NAME] Subscription Tier Free Tr…" at bounding box center [441, 234] width 882 height 468
